Goal: Task Accomplishment & Management: Use online tool/utility

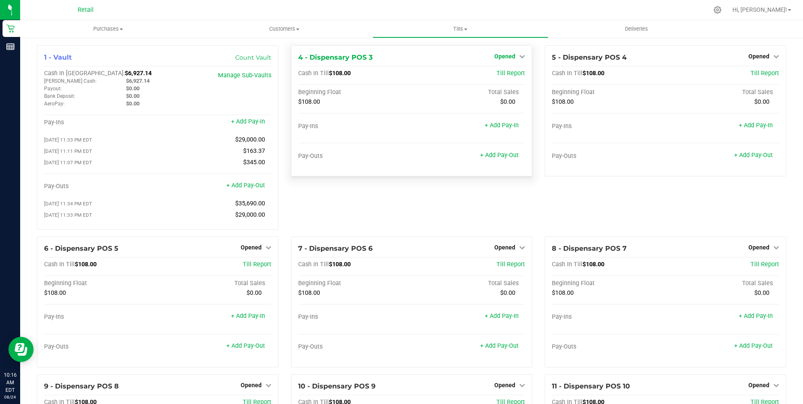
click at [502, 54] on span "Opened" at bounding box center [504, 56] width 21 height 7
click at [501, 71] on link "Close Till" at bounding box center [506, 74] width 23 height 7
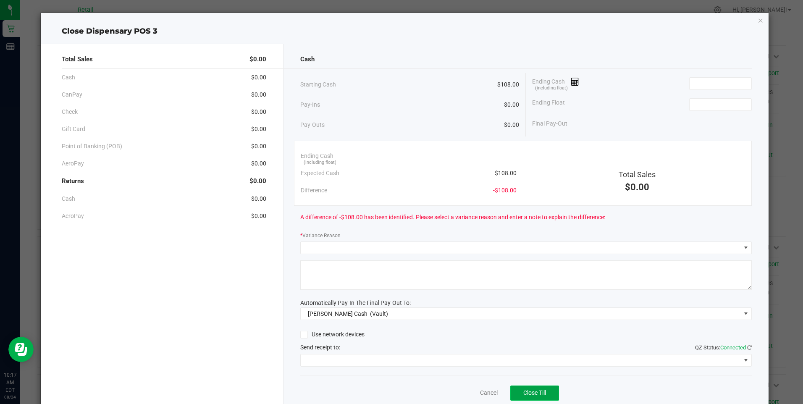
click at [523, 390] on span "Close Till" at bounding box center [534, 392] width 23 height 7
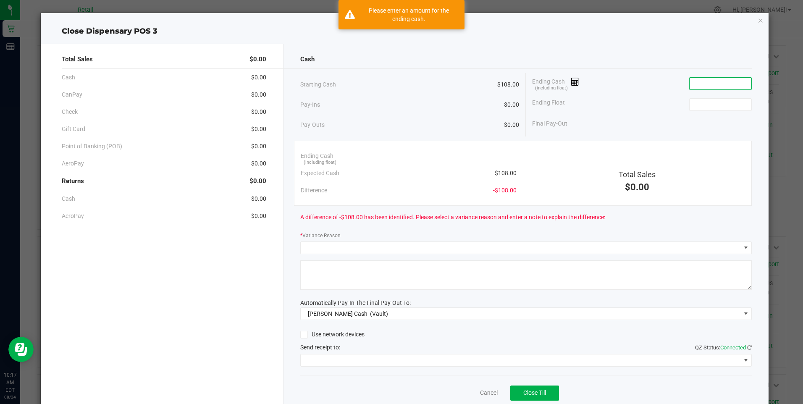
click at [689, 81] on input at bounding box center [720, 84] width 62 height 12
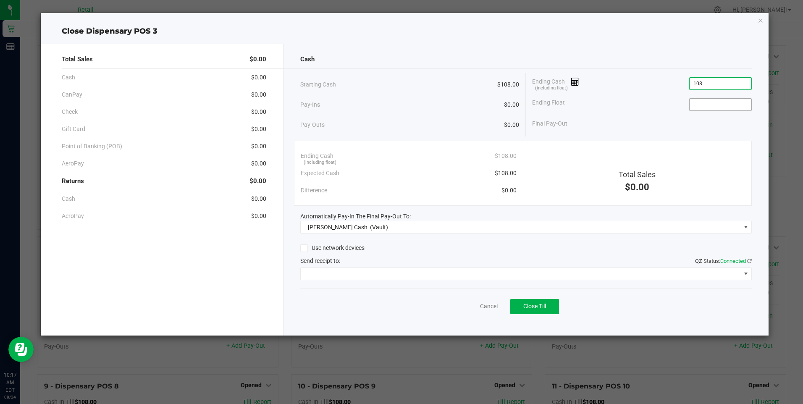
type input "$108.00"
click at [696, 105] on input at bounding box center [720, 105] width 62 height 12
type input "$108.00"
click at [535, 305] on span "Close Till" at bounding box center [534, 306] width 23 height 7
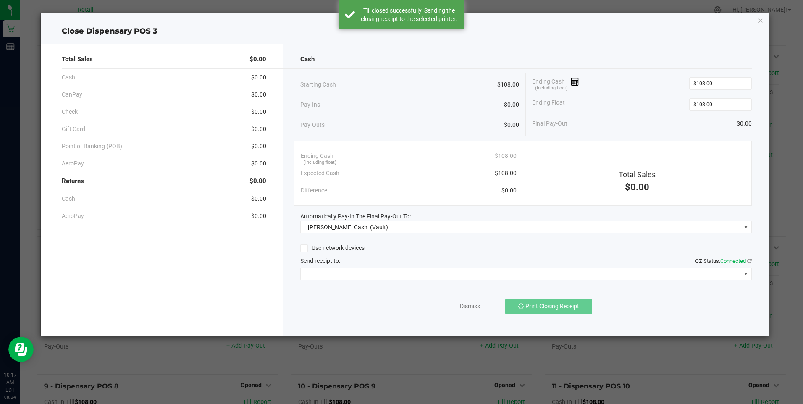
click at [466, 305] on link "Dismiss" at bounding box center [470, 306] width 20 height 9
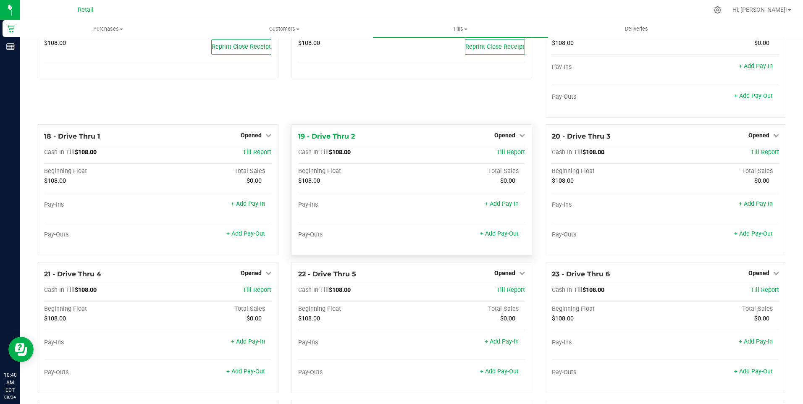
scroll to position [756, 0]
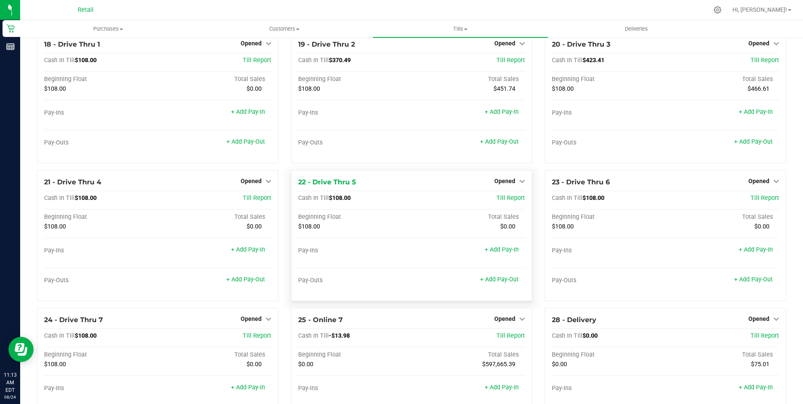
scroll to position [756, 0]
